Goal: Find specific page/section: Find specific page/section

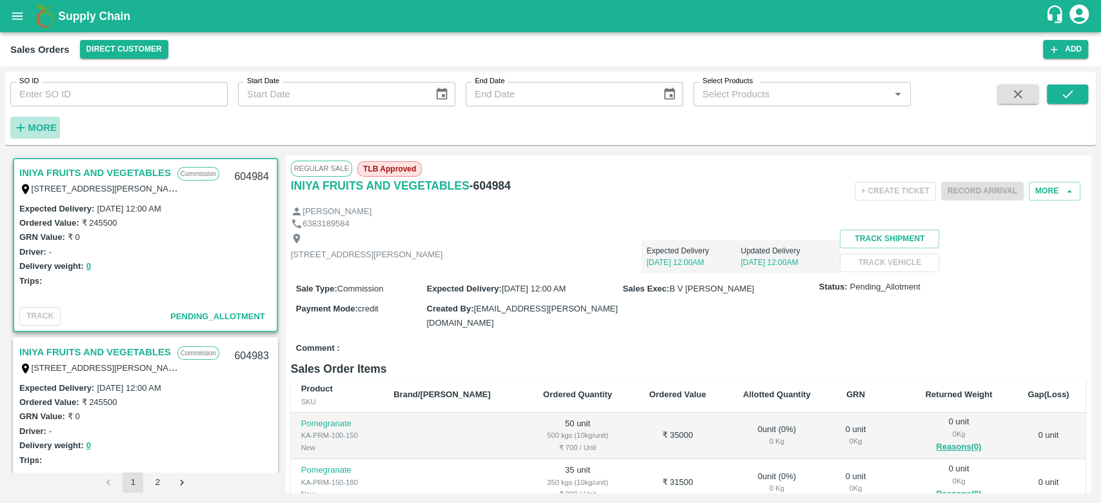
click at [36, 130] on strong "More" at bounding box center [42, 128] width 29 height 10
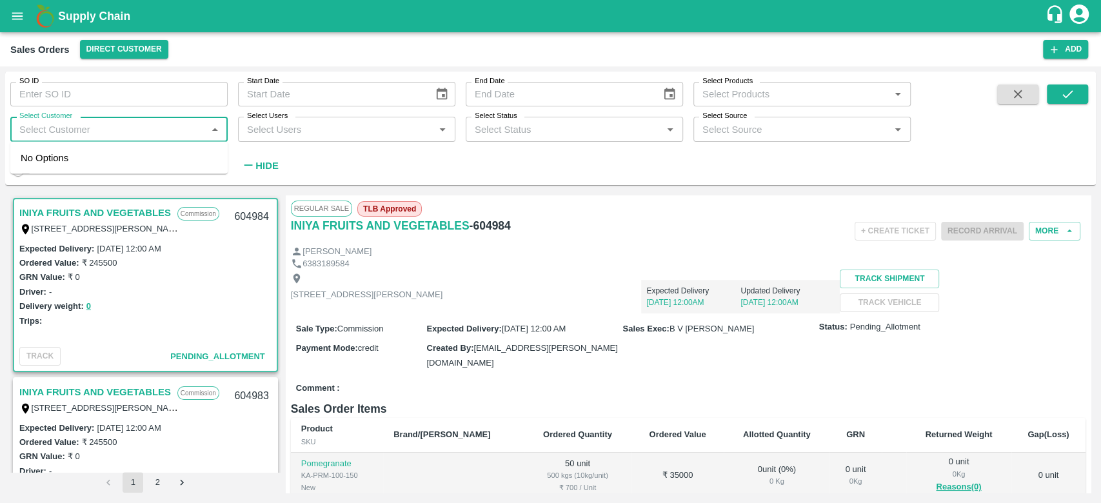
click at [36, 130] on input "Select Customer" at bounding box center [108, 129] width 188 height 17
type input "iniya"
click at [24, 157] on input "checkbox" at bounding box center [34, 164] width 26 height 26
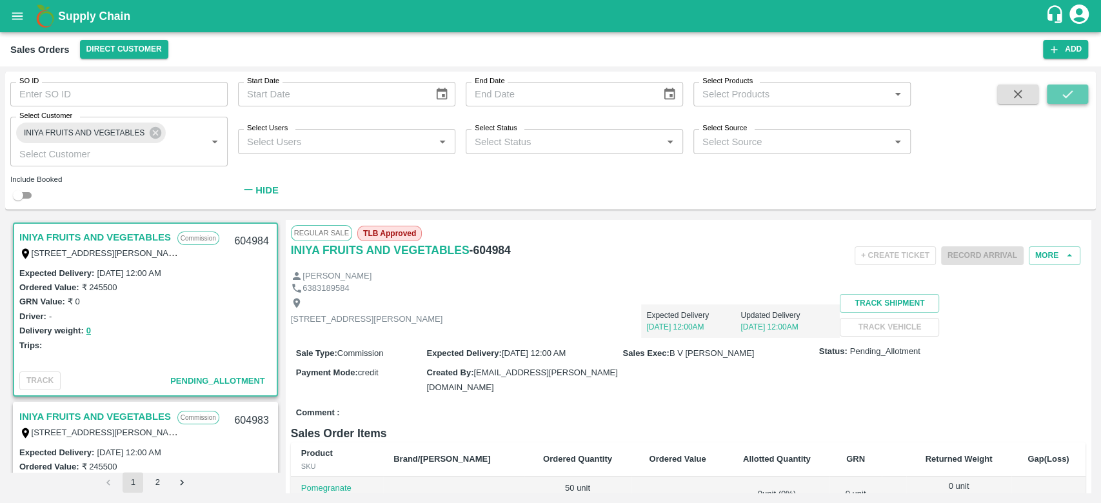
click at [1063, 99] on icon "submit" at bounding box center [1068, 94] width 14 height 14
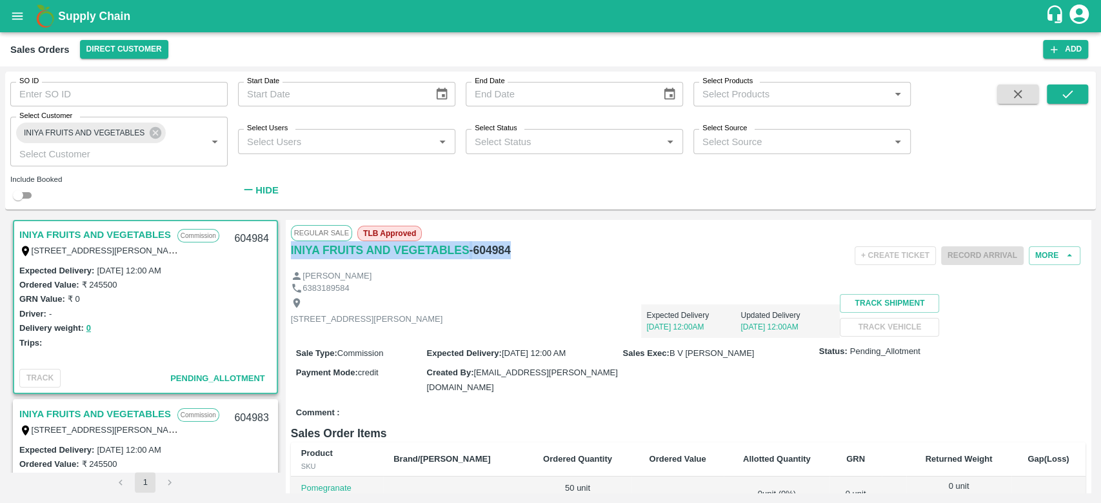
drag, startPoint x: 509, startPoint y: 250, endPoint x: 288, endPoint y: 248, distance: 221.3
click at [288, 248] on div "Regular Sale TLB Approved INIYA FRUITS AND VEGETABLES - 604984 + Create Ticket …" at bounding box center [688, 356] width 805 height 273
copy div "INIYA FRUITS AND VEGETABLES - 604984"
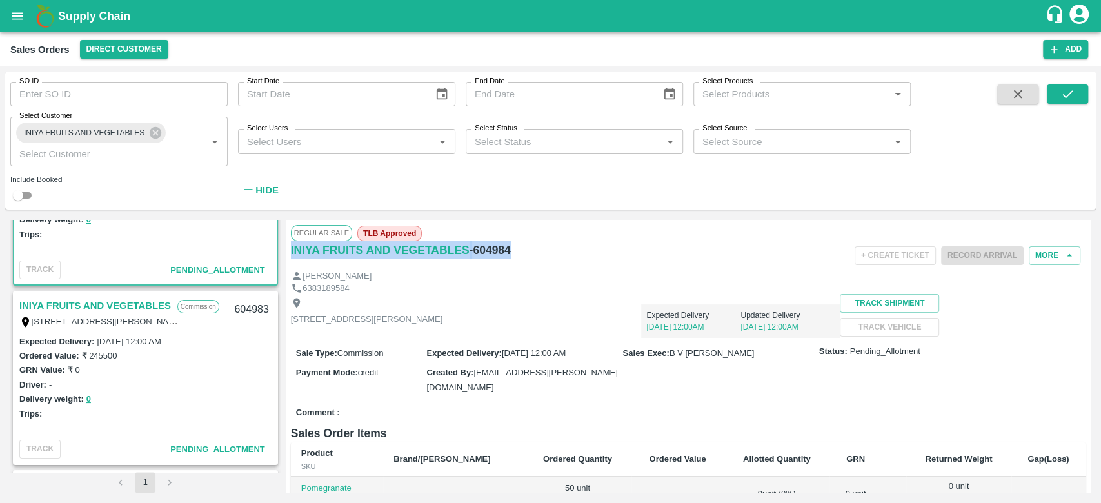
scroll to position [115, 0]
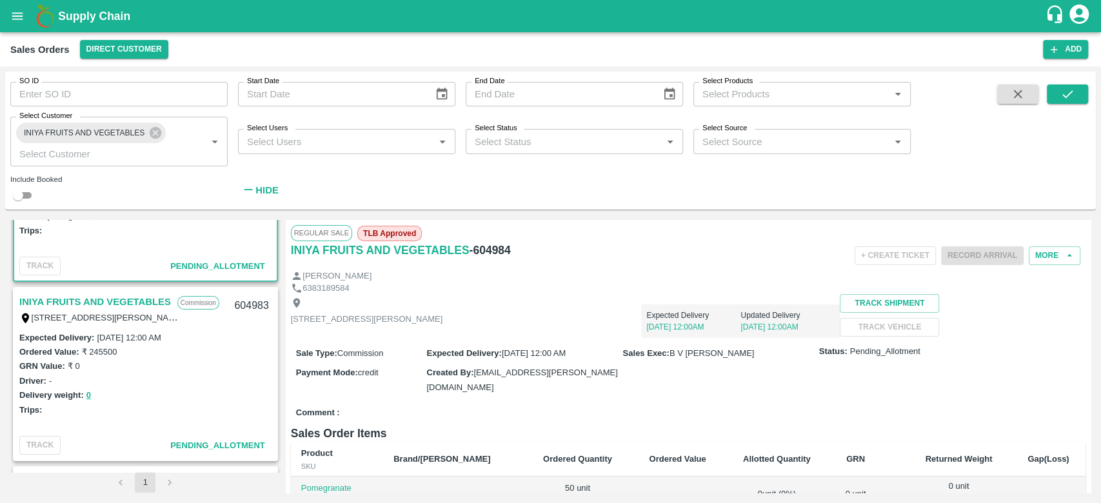
click at [101, 297] on link "INIYA FRUITS AND VEGETABLES" at bounding box center [95, 302] width 152 height 17
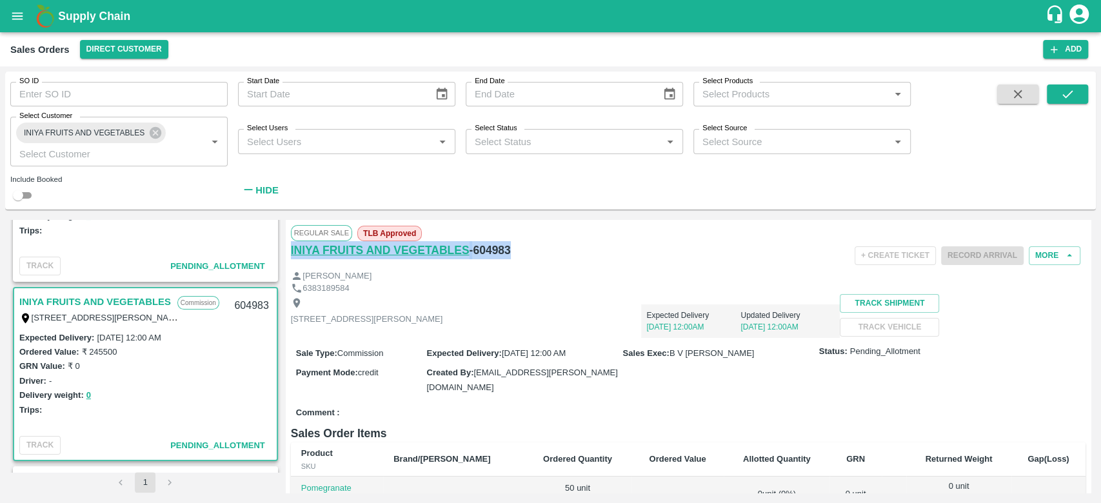
drag, startPoint x: 510, startPoint y: 248, endPoint x: 291, endPoint y: 257, distance: 218.9
click at [291, 257] on div "INIYA FRUITS AND VEGETABLES - 604983" at bounding box center [423, 250] width 265 height 18
copy div "INIYA FRUITS AND VEGETABLES - 604983"
